Goal: Information Seeking & Learning: Learn about a topic

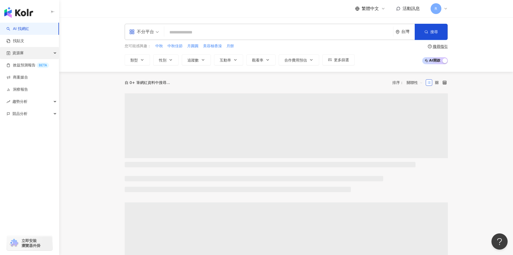
click at [20, 52] on span "資源庫" at bounding box center [17, 53] width 11 height 12
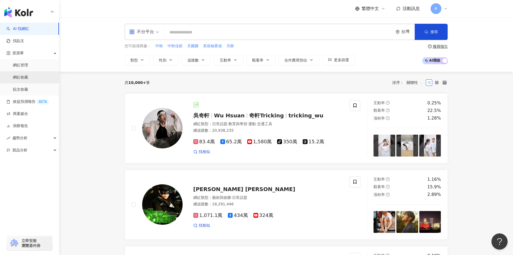
click at [24, 77] on link "網紅收藏" at bounding box center [20, 77] width 15 height 5
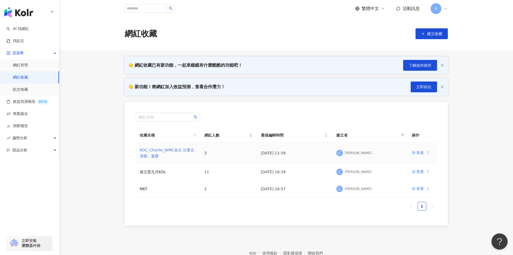
click at [169, 149] on link "KOC_Charlie_WMC為主 次要去漬霸、凝膠" at bounding box center [167, 153] width 55 height 10
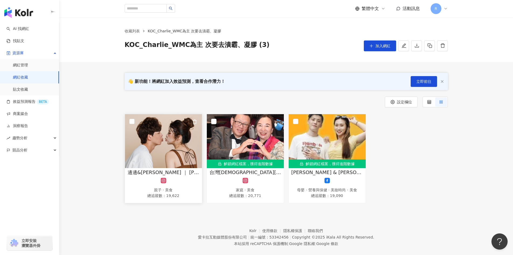
click at [164, 141] on img at bounding box center [163, 141] width 77 height 54
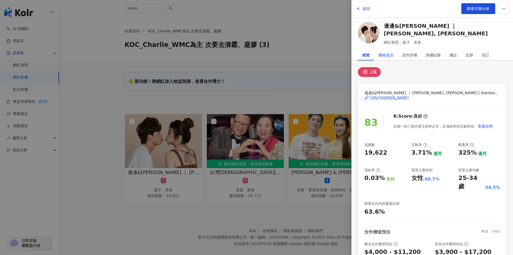
click at [388, 55] on div "聯絡資訊" at bounding box center [386, 55] width 15 height 11
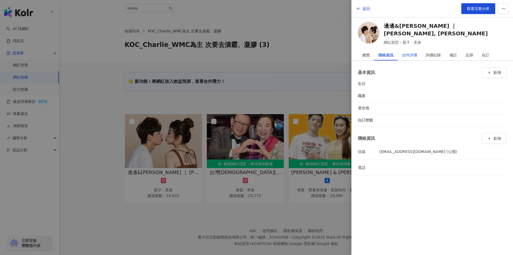
click at [410, 56] on div "合作評價" at bounding box center [409, 55] width 15 height 11
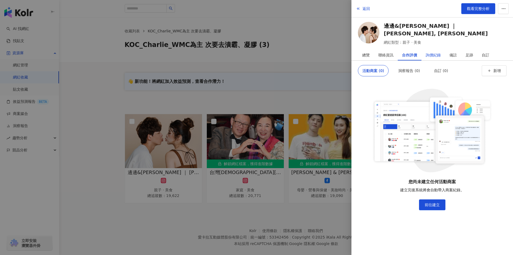
click at [433, 54] on div "詢價紀錄" at bounding box center [433, 55] width 15 height 11
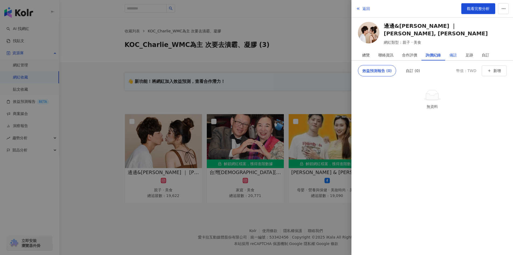
click at [451, 53] on div "備註" at bounding box center [454, 55] width 8 height 11
click at [469, 53] on div "足跡" at bounding box center [470, 55] width 8 height 11
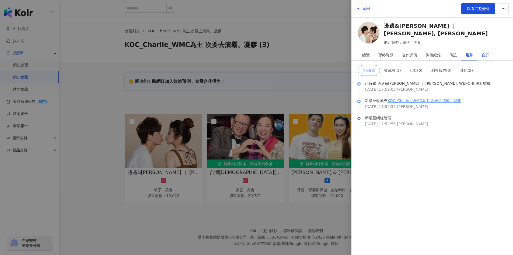
click at [486, 54] on div "自訂" at bounding box center [486, 55] width 8 height 11
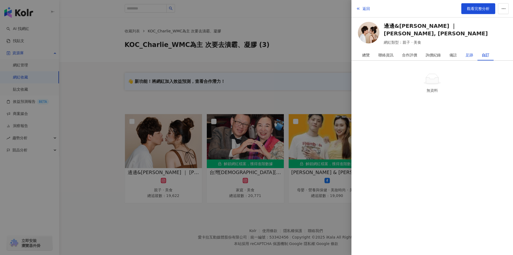
click at [472, 55] on div "足跡" at bounding box center [470, 55] width 8 height 11
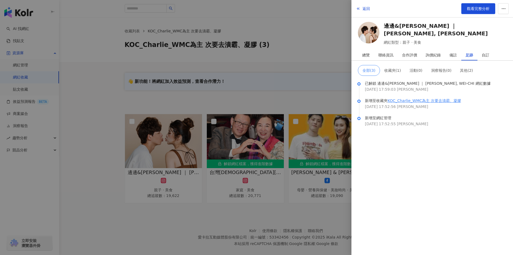
click at [245, 143] on div at bounding box center [256, 127] width 513 height 255
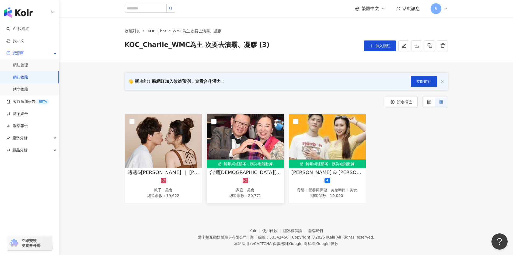
click at [250, 140] on img at bounding box center [245, 141] width 77 height 54
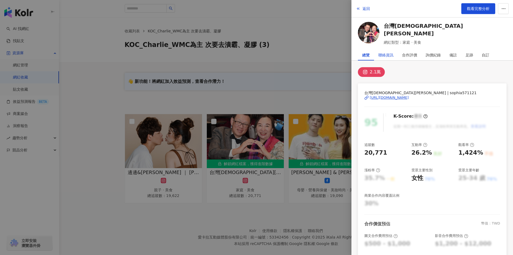
click at [391, 56] on div "聯絡資訊" at bounding box center [386, 55] width 15 height 11
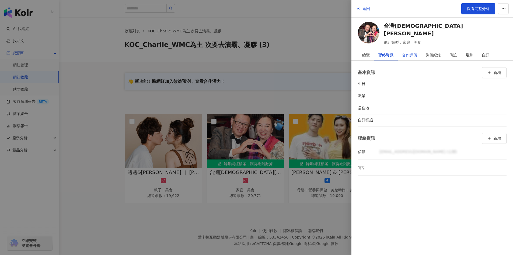
click at [415, 56] on div "合作評價" at bounding box center [409, 55] width 15 height 11
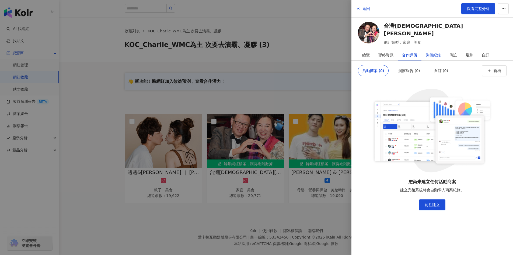
click at [438, 53] on div "詢價紀錄" at bounding box center [433, 55] width 15 height 11
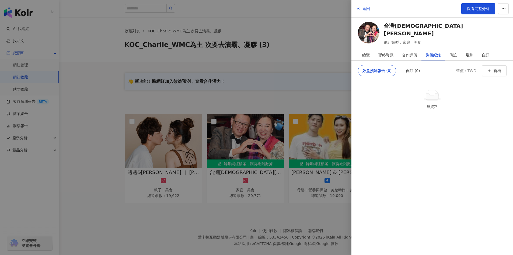
click at [331, 122] on div at bounding box center [256, 127] width 513 height 255
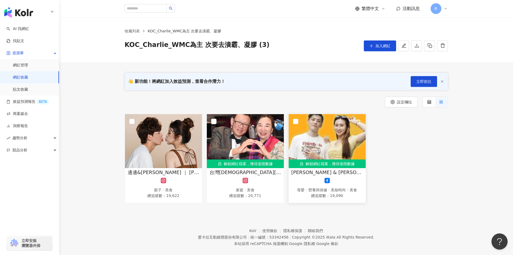
click at [329, 136] on img at bounding box center [327, 141] width 77 height 54
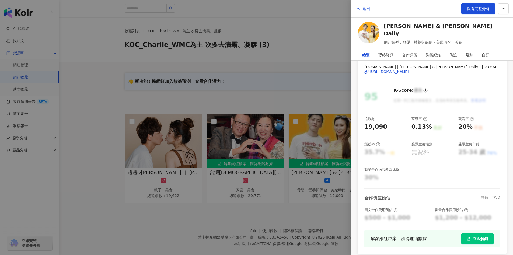
scroll to position [80, 0]
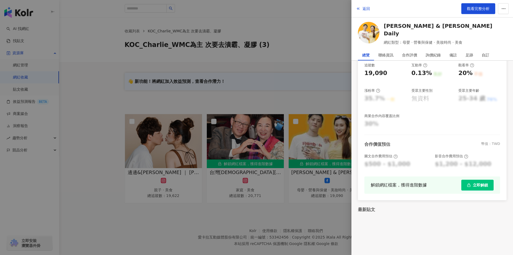
click at [291, 81] on div at bounding box center [256, 127] width 513 height 255
